Goal: Complete application form: Complete application form

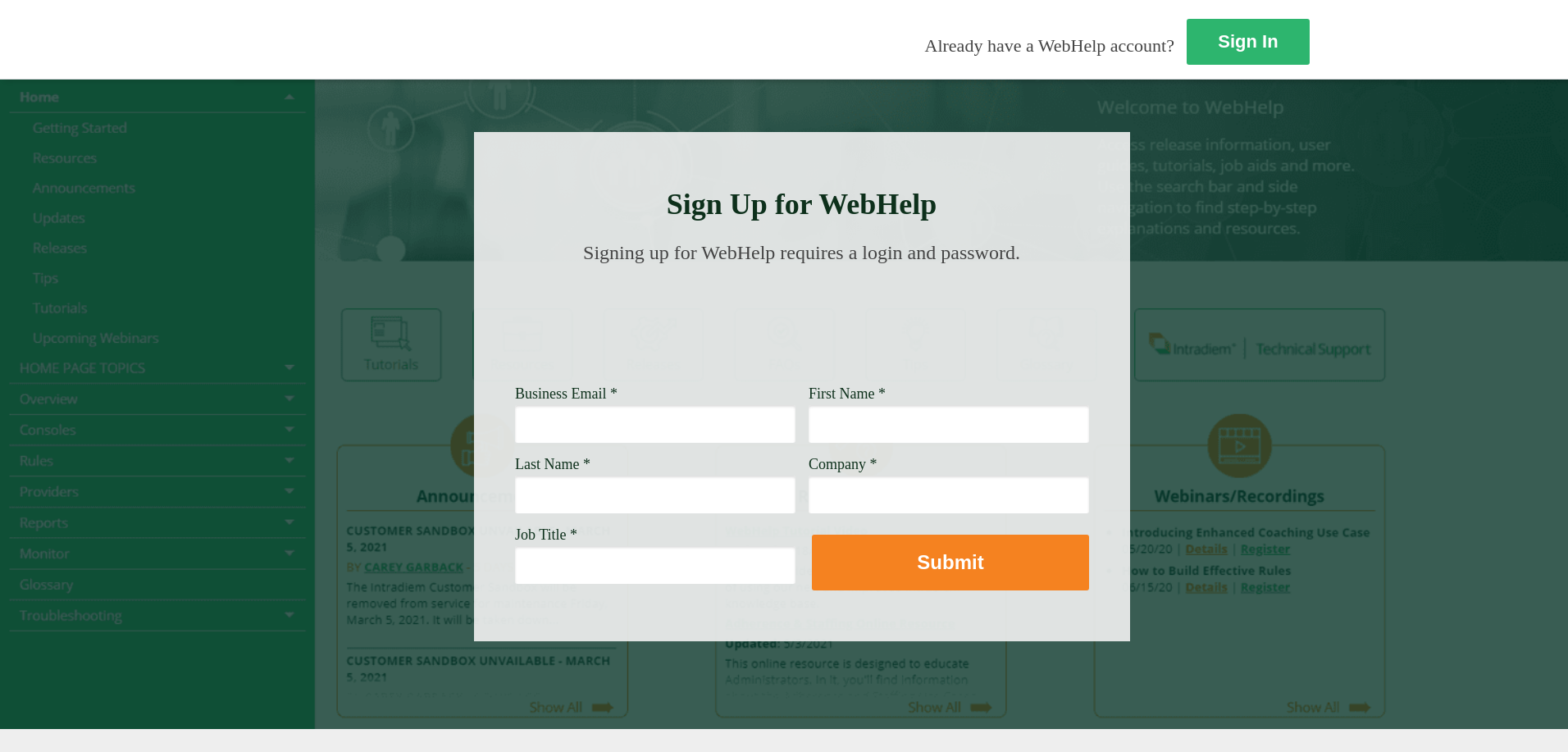
click at [515, 433] on input "Business Email *" at bounding box center [655, 424] width 281 height 38
type input "t"
type input "Tabarious.L.Washington@wellsfargo.com"
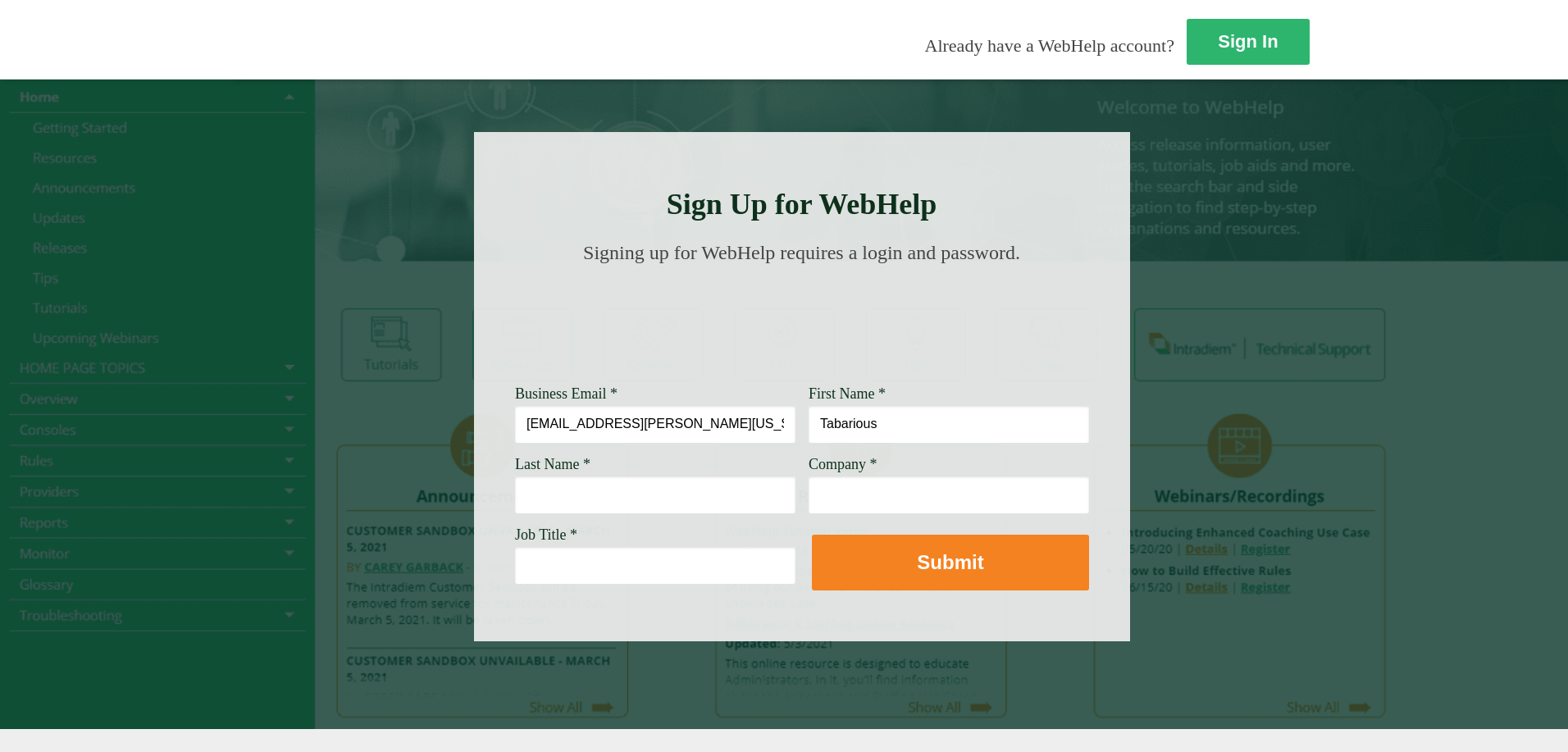
type input "Tabarious"
type input "[US_STATE]"
type input "[PERSON_NAME] Fargo"
click at [515, 561] on input "Job Title *" at bounding box center [655, 565] width 281 height 38
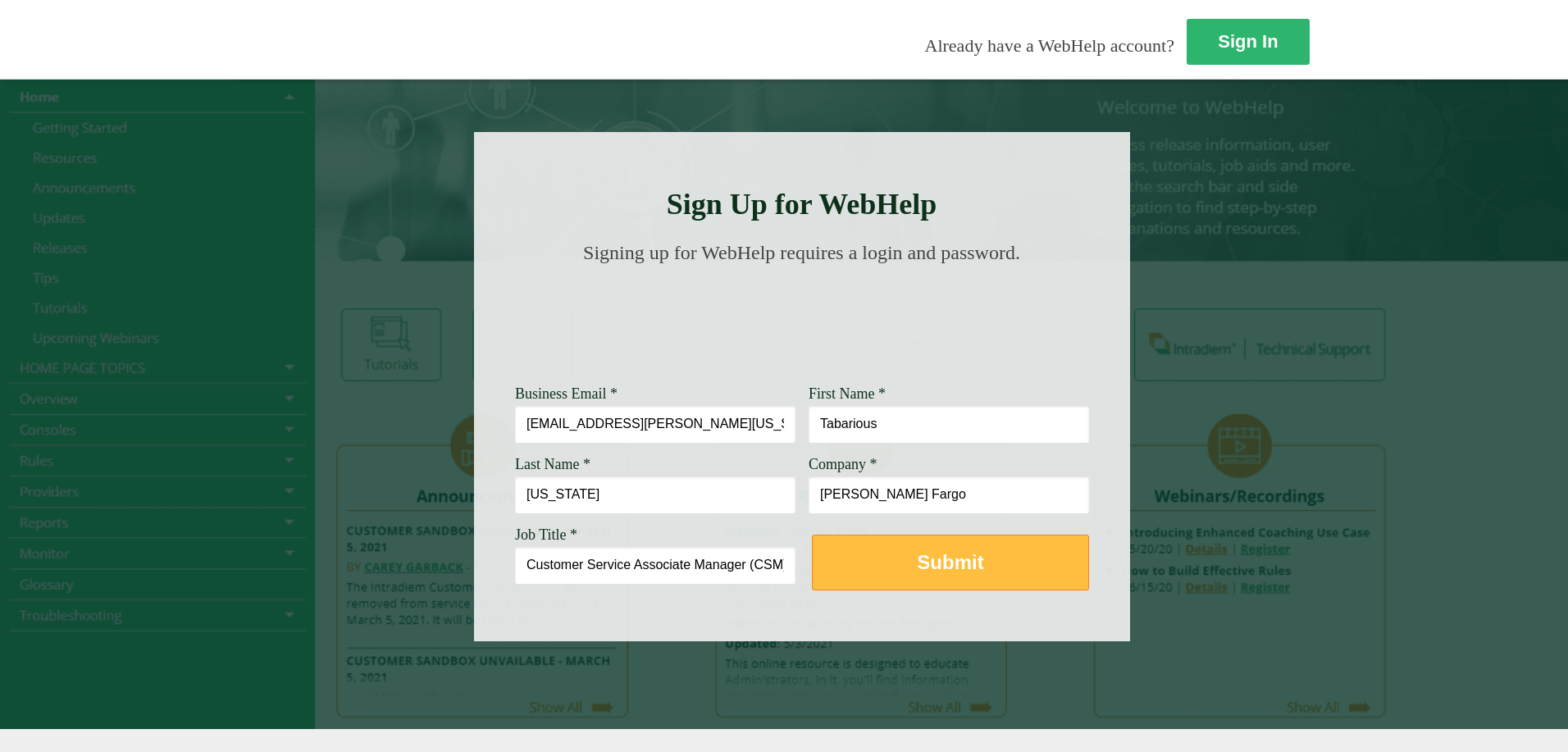
type input "Customer Service Associate Manager (CSM)"
click at [917, 570] on strong "Submit" at bounding box center [950, 562] width 66 height 22
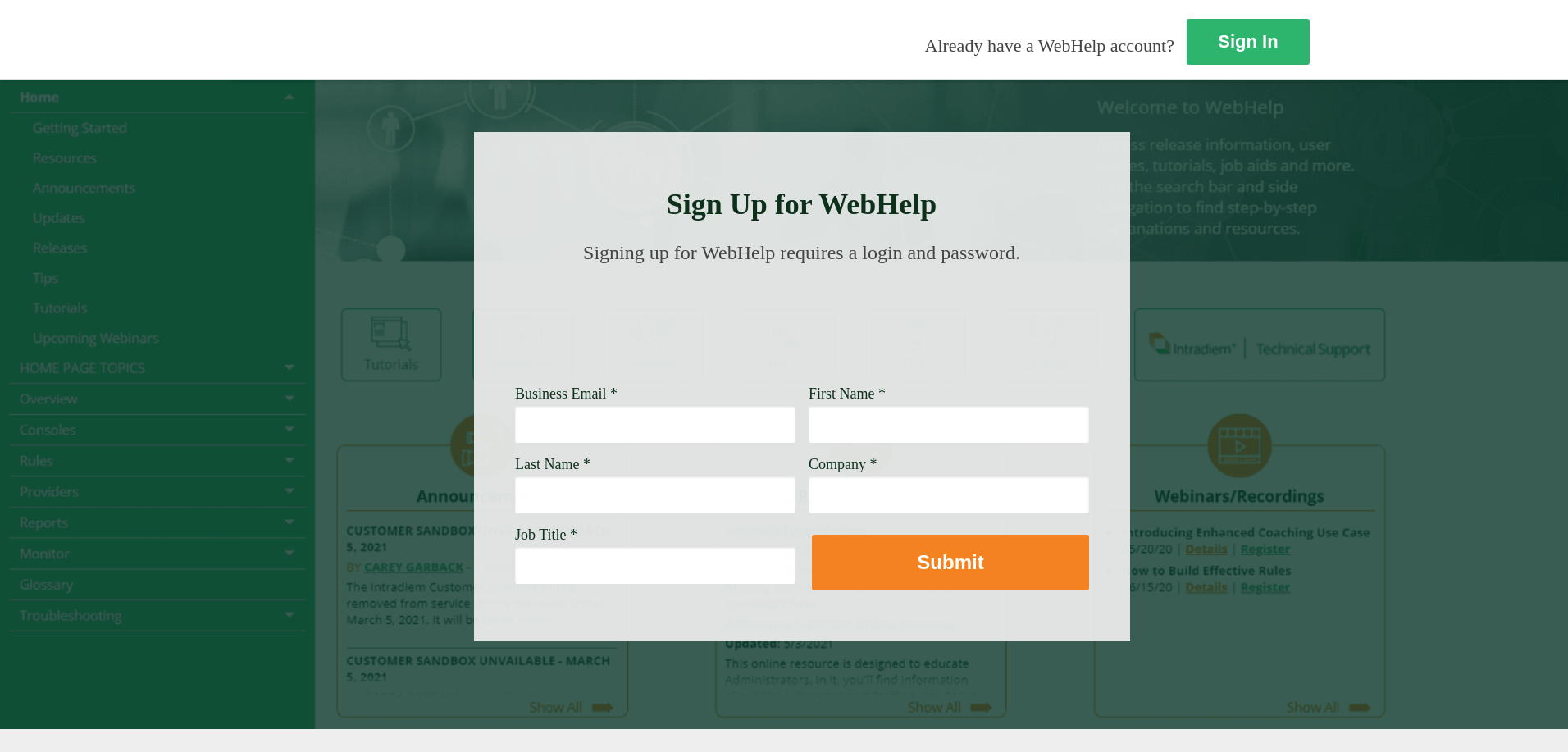
click at [515, 434] on input "Business Email *" at bounding box center [655, 424] width 281 height 38
type input "[EMAIL_ADDRESS][PERSON_NAME][US_STATE][DOMAIN_NAME]"
type input "Tabarious"
type input "[US_STATE]"
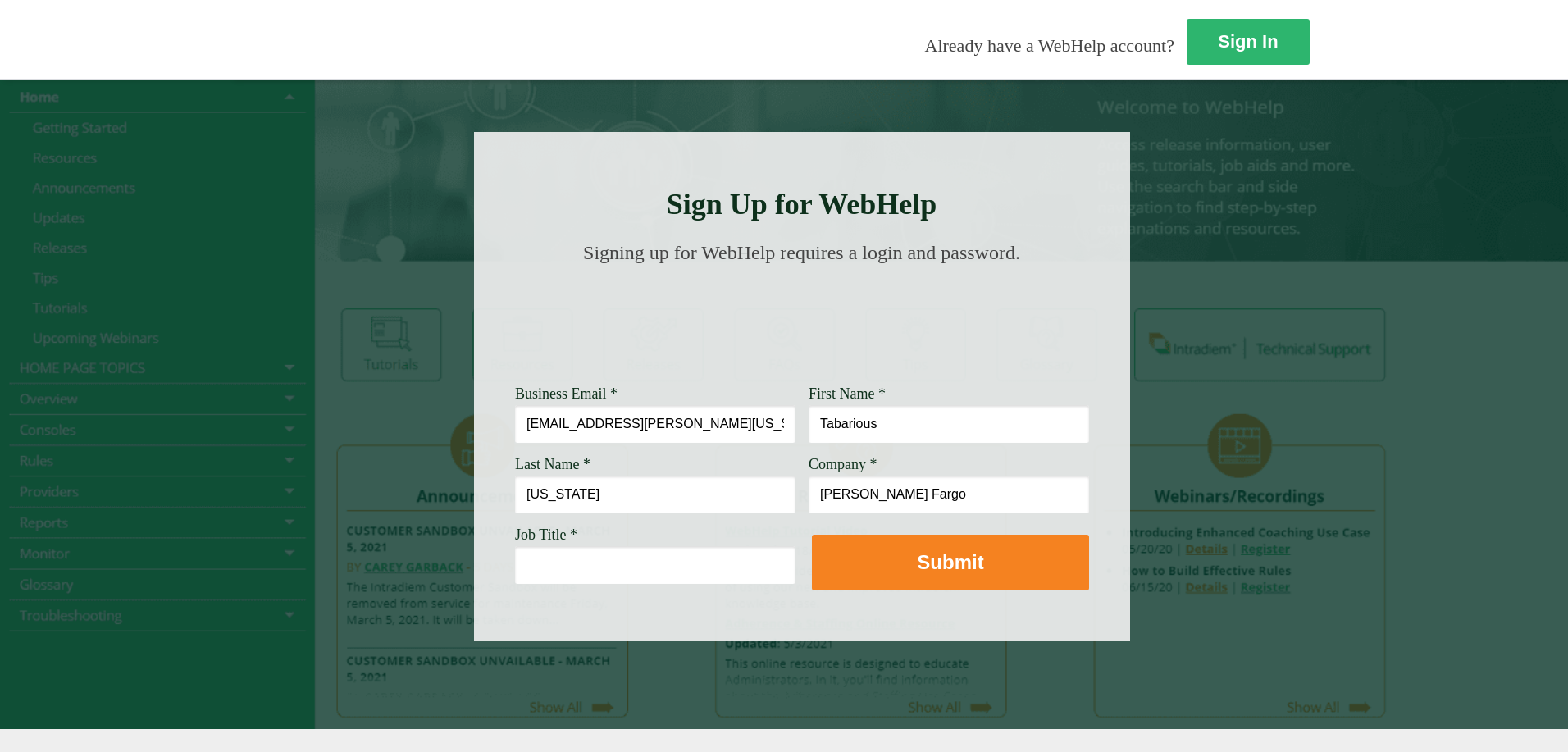
type input "[PERSON_NAME] Fargo"
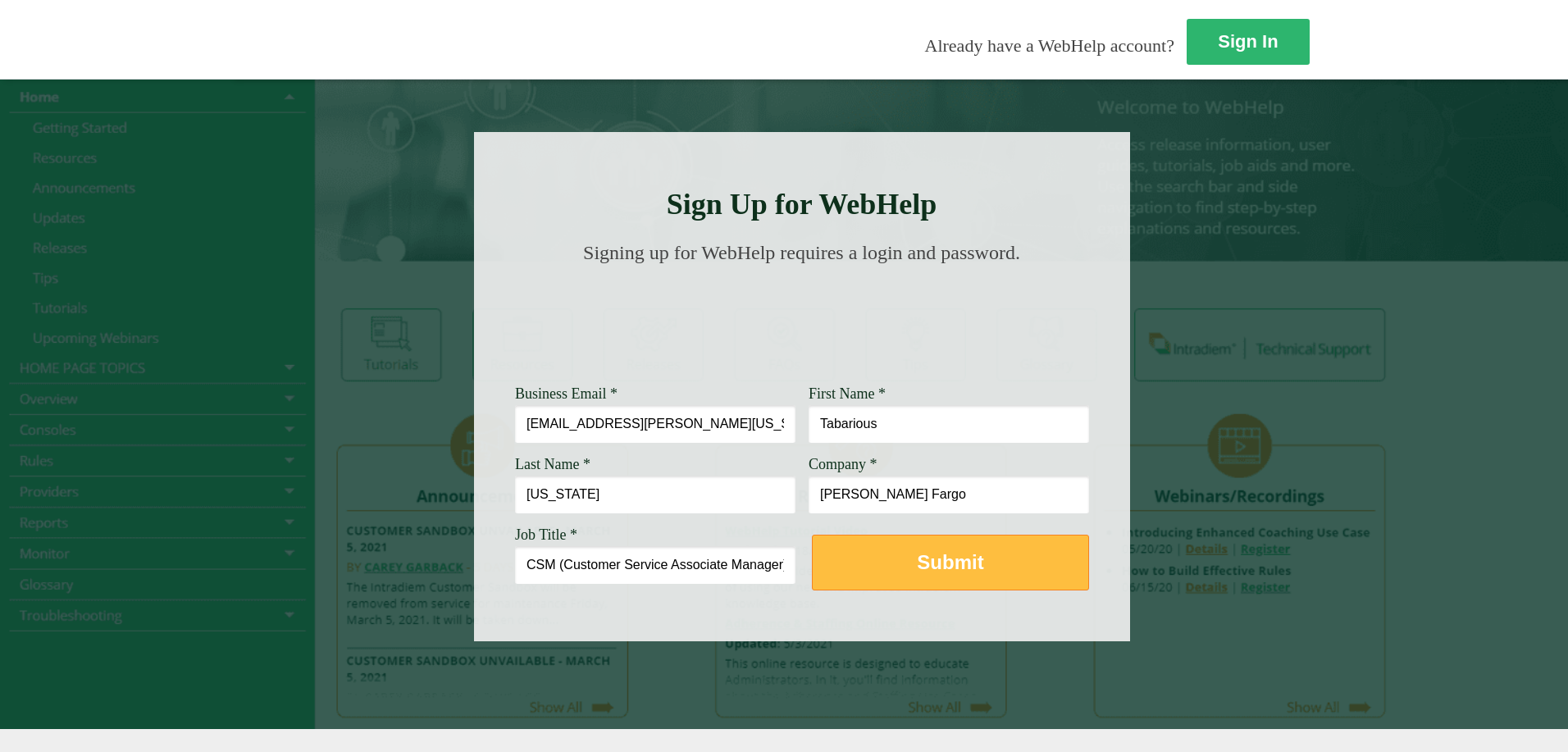
type input "CSM (Customer Service Associate Manager)"
click at [917, 573] on strong "Submit" at bounding box center [950, 562] width 66 height 22
